Goal: Entertainment & Leisure: Consume media (video, audio)

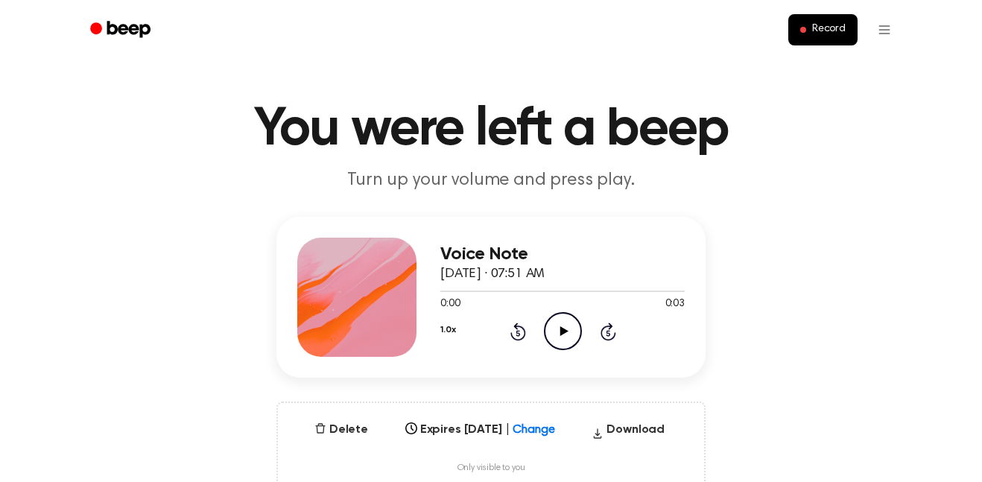
scroll to position [21, 0]
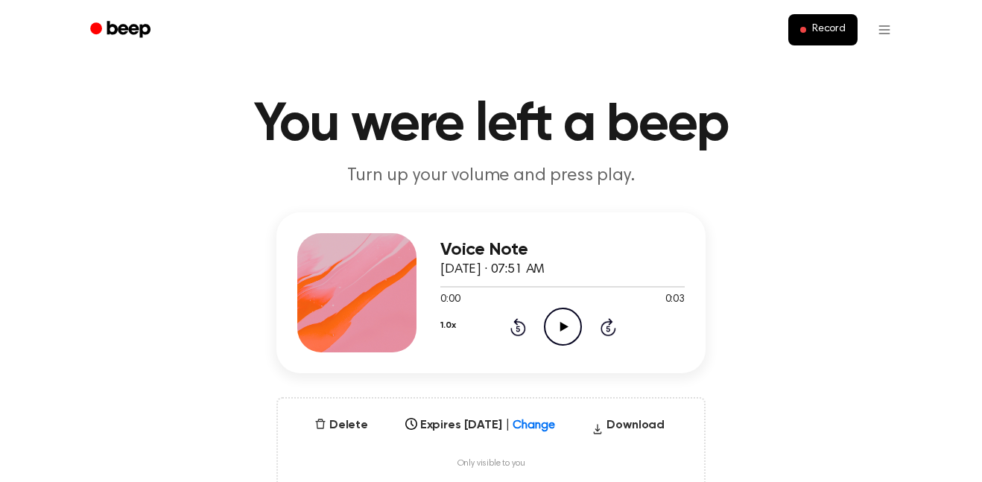
click at [582, 331] on div "1.0x Rewind 5 seconds Play Audio Skip 5 seconds" at bounding box center [562, 327] width 244 height 38
click at [579, 329] on icon "Play Audio" at bounding box center [563, 327] width 38 height 38
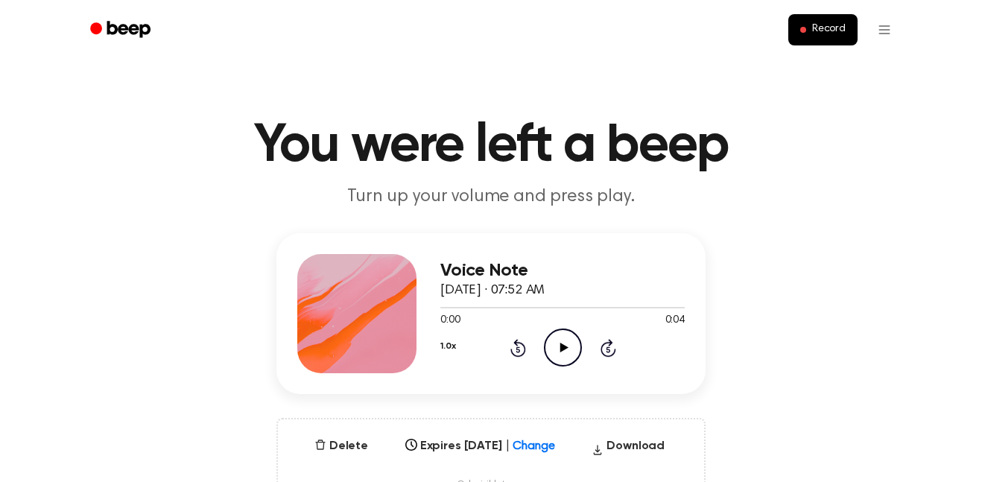
click at [572, 334] on icon "Play Audio" at bounding box center [563, 348] width 38 height 38
click at [553, 347] on icon "Play Audio" at bounding box center [563, 348] width 38 height 38
